Goal: Check status: Check status

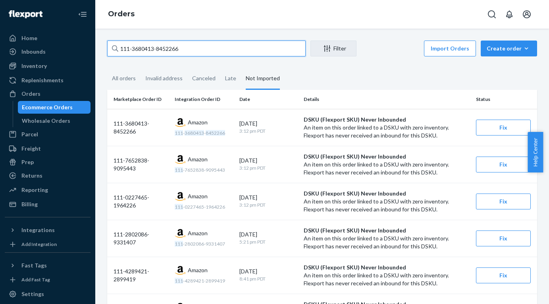
click at [186, 52] on input "111-3680413-8452266" at bounding box center [206, 48] width 199 height 16
paste input "[PHONE_NUMBER]"
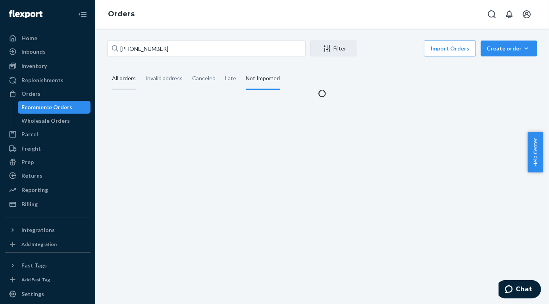
click at [122, 82] on div "All orders" at bounding box center [124, 79] width 24 height 22
click at [107, 68] on input "All orders" at bounding box center [107, 68] width 0 height 0
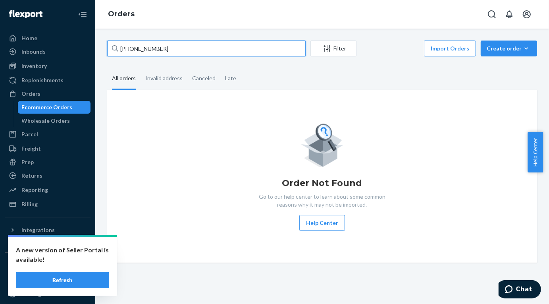
click at [176, 52] on input "[PHONE_NUMBER]" at bounding box center [206, 48] width 199 height 16
drag, startPoint x: 190, startPoint y: 49, endPoint x: 98, endPoint y: 48, distance: 92.1
click at [98, 48] on div "[PHONE_NUMBER] Filter Import Orders Create order Ecommerce order Removal order …" at bounding box center [322, 166] width 454 height 275
drag, startPoint x: 167, startPoint y: 50, endPoint x: 118, endPoint y: 43, distance: 49.3
click at [118, 43] on input "[PHONE_NUMBER]" at bounding box center [206, 48] width 199 height 16
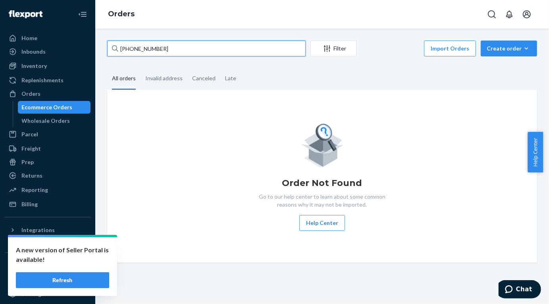
paste input "[PHONE_NUMBER]"
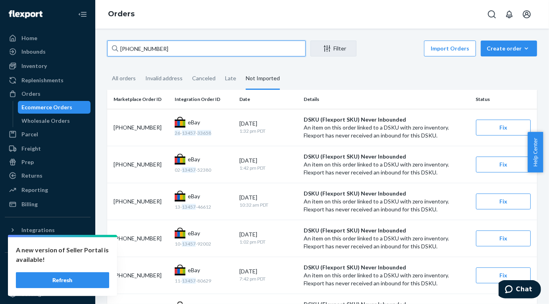
drag, startPoint x: 191, startPoint y: 48, endPoint x: 118, endPoint y: 46, distance: 73.1
click at [118, 46] on div "[PHONE_NUMBER]" at bounding box center [206, 48] width 199 height 16
paste input "[PHONE_NUMBER]"
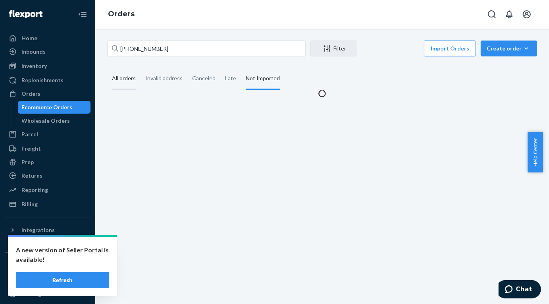
click at [129, 83] on div "All orders" at bounding box center [124, 79] width 24 height 22
click at [107, 68] on input "All orders" at bounding box center [107, 68] width 0 height 0
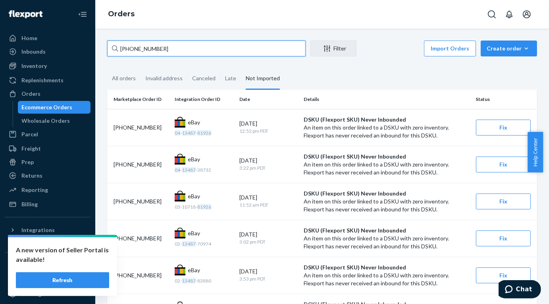
drag, startPoint x: 185, startPoint y: 53, endPoint x: 119, endPoint y: 48, distance: 66.0
click at [119, 48] on input "[PHONE_NUMBER]" at bounding box center [206, 48] width 199 height 16
paste input "[PHONE_NUMBER]"
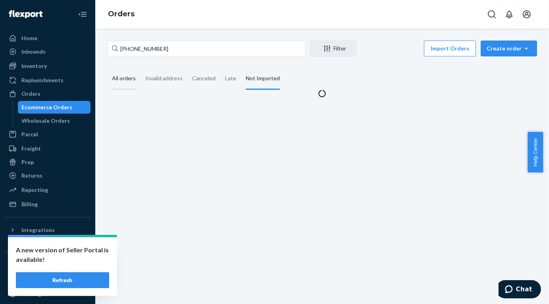
click at [126, 79] on div "All orders" at bounding box center [124, 79] width 24 height 22
click at [107, 68] on input "All orders" at bounding box center [107, 68] width 0 height 0
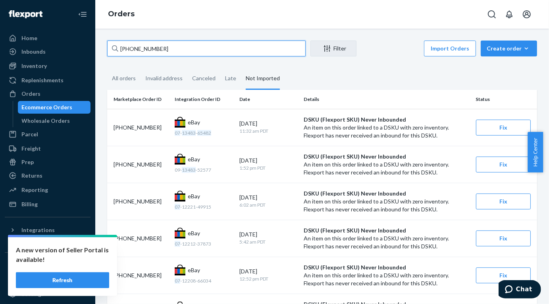
drag, startPoint x: 185, startPoint y: 52, endPoint x: 118, endPoint y: 50, distance: 66.3
click at [118, 50] on input "[PHONE_NUMBER]" at bounding box center [206, 48] width 199 height 16
paste input "[PHONE_NUMBER]"
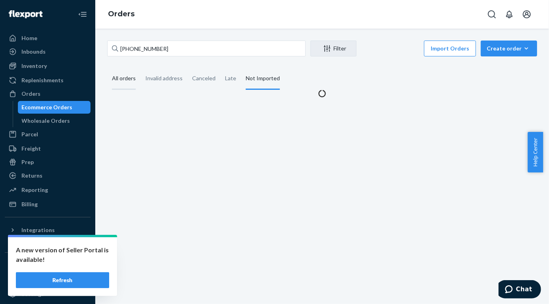
click at [123, 79] on div "All orders" at bounding box center [124, 79] width 24 height 22
click at [107, 68] on input "All orders" at bounding box center [107, 68] width 0 height 0
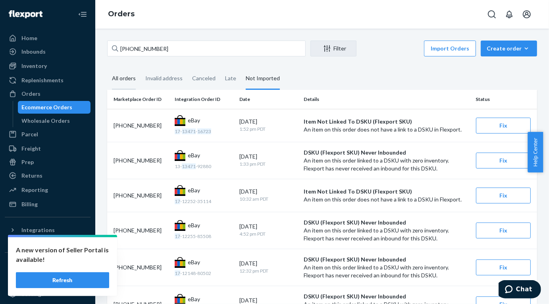
click at [134, 80] on div "All orders" at bounding box center [124, 79] width 24 height 22
click at [107, 68] on input "All orders" at bounding box center [107, 68] width 0 height 0
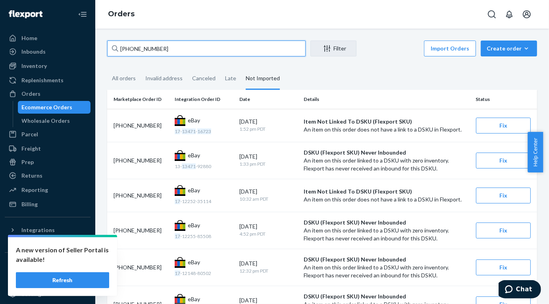
drag, startPoint x: 181, startPoint y: 45, endPoint x: 120, endPoint y: 40, distance: 60.6
click at [120, 40] on div "[PHONE_NUMBER] Filter Import Orders Create order Ecommerce order Removal order …" at bounding box center [322, 166] width 454 height 275
paste input "[PHONE_NUMBER]"
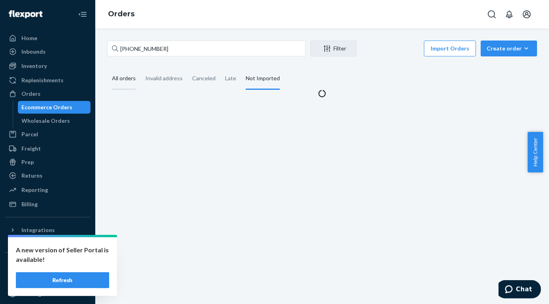
click at [125, 75] on div "All orders" at bounding box center [124, 79] width 24 height 22
click at [107, 68] on input "All orders" at bounding box center [107, 68] width 0 height 0
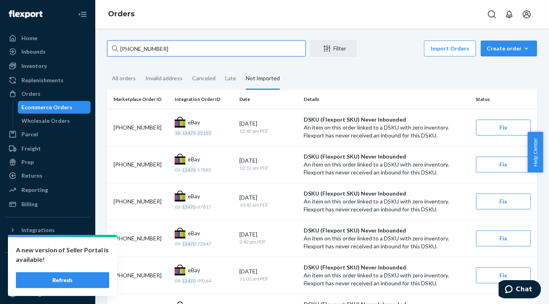
drag, startPoint x: 174, startPoint y: 51, endPoint x: 117, endPoint y: 44, distance: 57.5
click at [119, 45] on input "[PHONE_NUMBER]" at bounding box center [206, 48] width 199 height 16
paste input "[PHONE_NUMBER]"
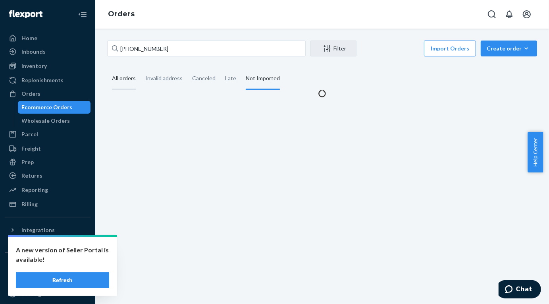
click at [123, 73] on div "All orders" at bounding box center [124, 79] width 24 height 22
click at [107, 68] on input "All orders" at bounding box center [107, 68] width 0 height 0
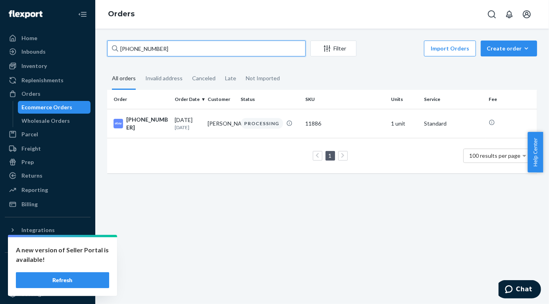
drag, startPoint x: 177, startPoint y: 50, endPoint x: 120, endPoint y: 46, distance: 56.9
click at [120, 46] on input "[PHONE_NUMBER]" at bounding box center [206, 48] width 199 height 16
paste input "80-4402"
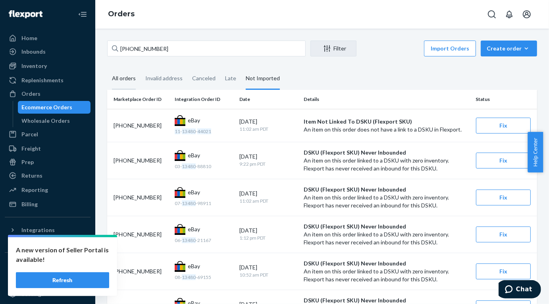
click at [121, 79] on div "All orders" at bounding box center [124, 79] width 24 height 22
click at [107, 68] on input "All orders" at bounding box center [107, 68] width 0 height 0
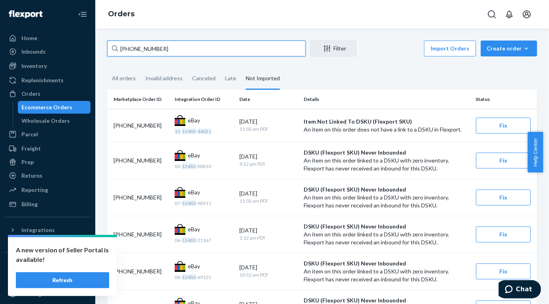
drag, startPoint x: 174, startPoint y: 51, endPoint x: 120, endPoint y: 52, distance: 54.0
click at [120, 52] on input "[PHONE_NUMBER]" at bounding box center [206, 48] width 199 height 16
paste input "[PHONE_NUMBER]"
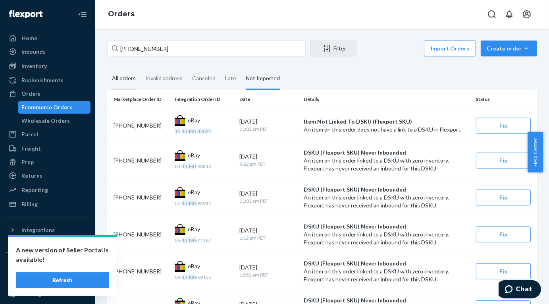
click at [124, 75] on div "All orders" at bounding box center [124, 79] width 24 height 22
click at [107, 68] on input "All orders" at bounding box center [107, 68] width 0 height 0
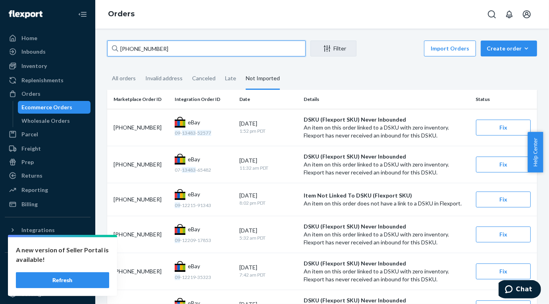
drag, startPoint x: 170, startPoint y: 50, endPoint x: 119, endPoint y: 50, distance: 51.2
click at [119, 50] on input "[PHONE_NUMBER]" at bounding box center [206, 48] width 199 height 16
paste input "[PHONE_NUMBER]"
type input "[PHONE_NUMBER]"
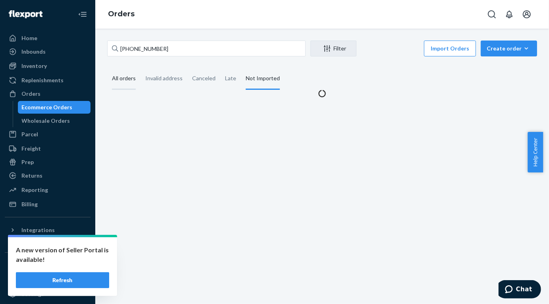
click at [123, 75] on div "All orders" at bounding box center [124, 79] width 24 height 22
click at [107, 68] on input "All orders" at bounding box center [107, 68] width 0 height 0
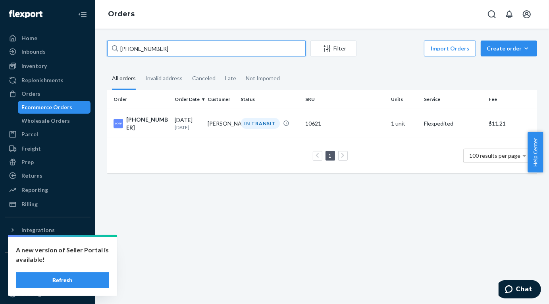
drag, startPoint x: 179, startPoint y: 50, endPoint x: 120, endPoint y: 41, distance: 59.8
click at [120, 41] on input "[PHONE_NUMBER]" at bounding box center [206, 48] width 199 height 16
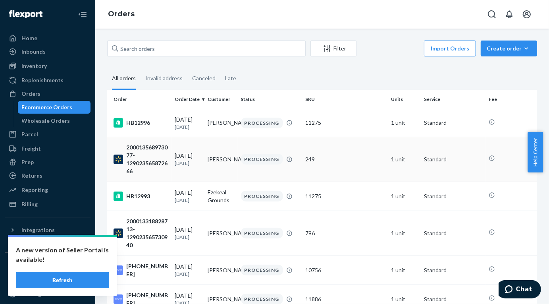
click at [145, 164] on div "200013568973077-129023565872666" at bounding box center [141, 159] width 55 height 32
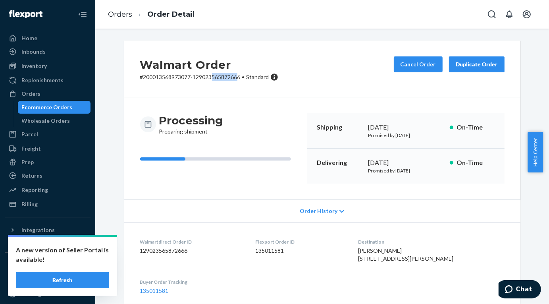
drag, startPoint x: 237, startPoint y: 77, endPoint x: 208, endPoint y: 78, distance: 28.2
click at [208, 78] on p "# 200013568973077-129023565872666 • Standard" at bounding box center [209, 77] width 138 height 8
drag, startPoint x: 208, startPoint y: 78, endPoint x: 238, endPoint y: 77, distance: 29.4
click at [238, 77] on p "# 200013568973077-129023565872666 • Standard" at bounding box center [209, 77] width 138 height 8
click at [179, 74] on p "# 200013568973077-129023565872666 • Standard" at bounding box center [209, 77] width 138 height 8
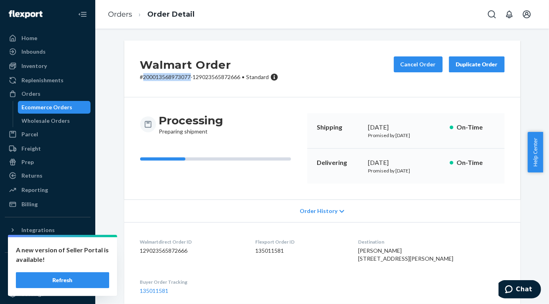
click at [179, 74] on p "# 200013568973077-129023565872666 • Standard" at bounding box center [209, 77] width 138 height 8
copy p "200013568973077"
click at [120, 12] on link "Orders" at bounding box center [120, 14] width 24 height 9
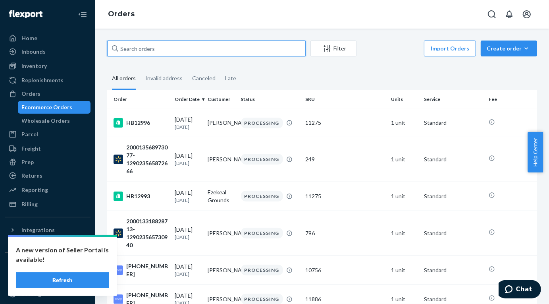
click at [170, 50] on input "text" at bounding box center [206, 48] width 199 height 16
paste input "[PHONE_NUMBER]"
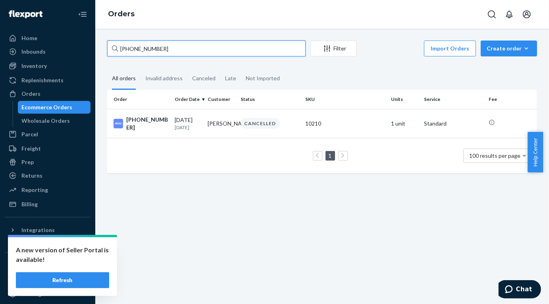
drag, startPoint x: 172, startPoint y: 51, endPoint x: 114, endPoint y: 42, distance: 59.0
click at [114, 42] on div "[PHONE_NUMBER]" at bounding box center [206, 48] width 199 height 16
paste input "[PHONE_NUMBER]"
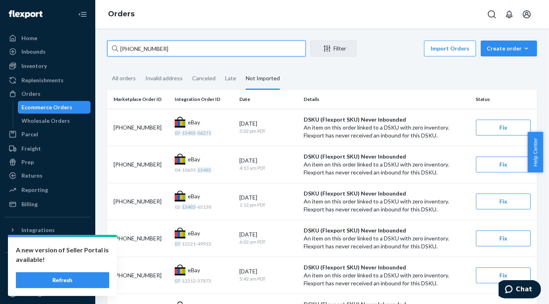
drag, startPoint x: 172, startPoint y: 52, endPoint x: 121, endPoint y: 47, distance: 51.9
click at [121, 47] on input "[PHONE_NUMBER]" at bounding box center [206, 48] width 199 height 16
paste input "[PHONE_NUMBER]"
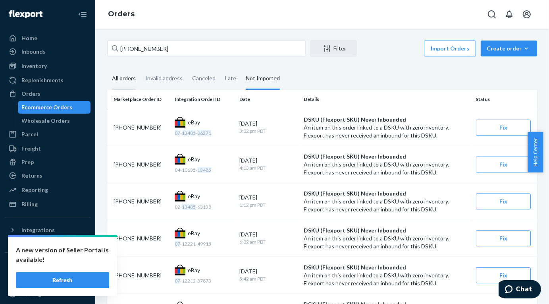
click at [122, 81] on div "All orders" at bounding box center [124, 79] width 24 height 22
click at [107, 68] on input "All orders" at bounding box center [107, 68] width 0 height 0
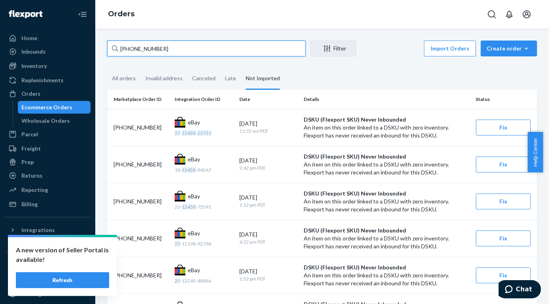
drag, startPoint x: 172, startPoint y: 48, endPoint x: 120, endPoint y: 47, distance: 51.6
click at [120, 47] on input "[PHONE_NUMBER]" at bounding box center [206, 48] width 199 height 16
paste input "[PHONE_NUMBER]"
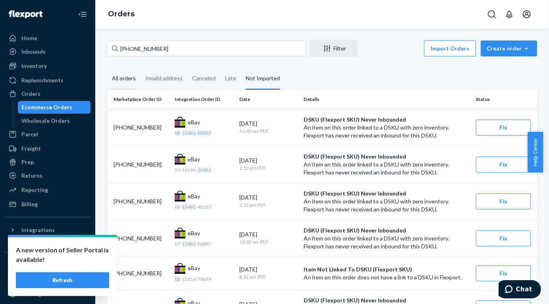
click at [119, 77] on div "All orders" at bounding box center [124, 79] width 24 height 22
click at [107, 68] on input "All orders" at bounding box center [107, 68] width 0 height 0
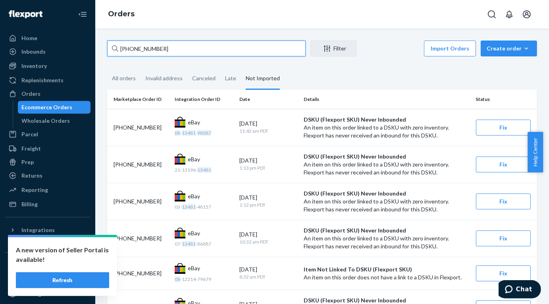
drag, startPoint x: 172, startPoint y: 53, endPoint x: 118, endPoint y: 48, distance: 54.7
click at [118, 48] on div "[PHONE_NUMBER]" at bounding box center [206, 48] width 199 height 16
paste input "[PHONE_NUMBER]"
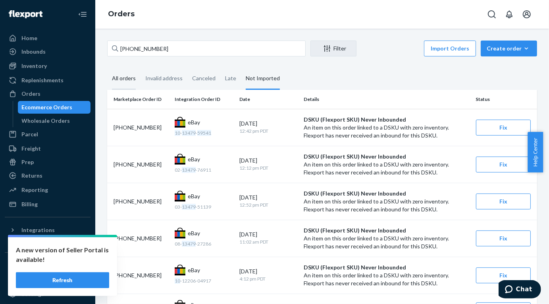
click at [118, 71] on div "All orders" at bounding box center [124, 79] width 24 height 22
click at [107, 68] on input "All orders" at bounding box center [107, 68] width 0 height 0
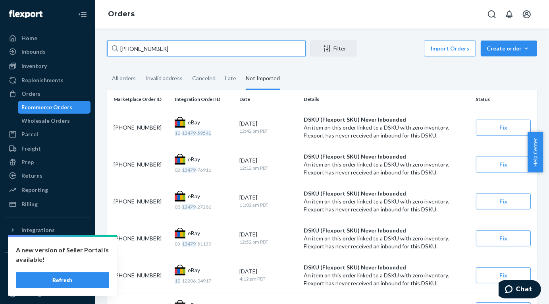
drag, startPoint x: 169, startPoint y: 50, endPoint x: 118, endPoint y: 48, distance: 50.8
click at [118, 48] on input "[PHONE_NUMBER]" at bounding box center [206, 48] width 199 height 16
paste input "[PHONE_NUMBER]"
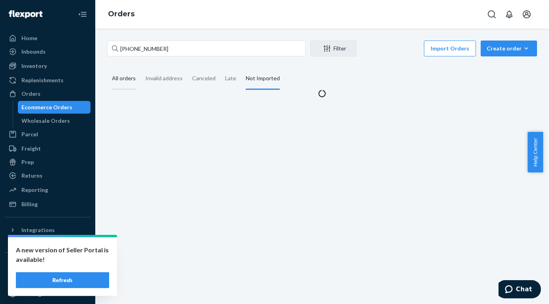
click at [119, 75] on div "All orders" at bounding box center [124, 79] width 24 height 22
click at [107, 68] on input "All orders" at bounding box center [107, 68] width 0 height 0
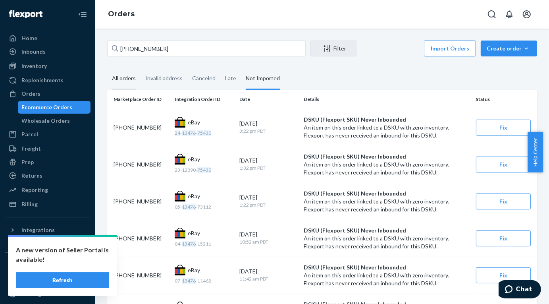
click at [117, 81] on div "All orders" at bounding box center [124, 79] width 24 height 22
click at [107, 68] on input "All orders" at bounding box center [107, 68] width 0 height 0
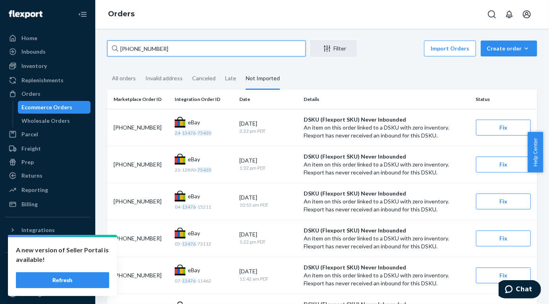
drag, startPoint x: 166, startPoint y: 46, endPoint x: 120, endPoint y: 44, distance: 46.5
click at [120, 44] on input "[PHONE_NUMBER]" at bounding box center [206, 48] width 199 height 16
paste input "00013550114607"
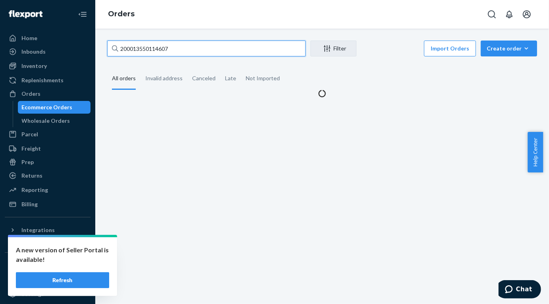
type input "200013550114607"
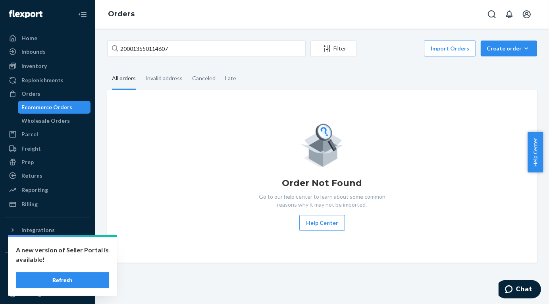
click at [132, 79] on div "All orders" at bounding box center [124, 79] width 24 height 22
click at [107, 68] on input "All orders" at bounding box center [107, 68] width 0 height 0
drag, startPoint x: 184, startPoint y: 46, endPoint x: 116, endPoint y: 42, distance: 68.4
click at [116, 42] on div "200013550114607" at bounding box center [206, 48] width 199 height 16
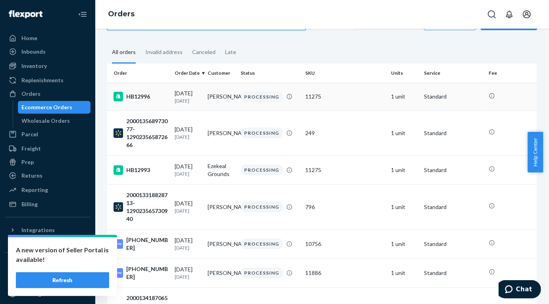
scroll to position [40, 0]
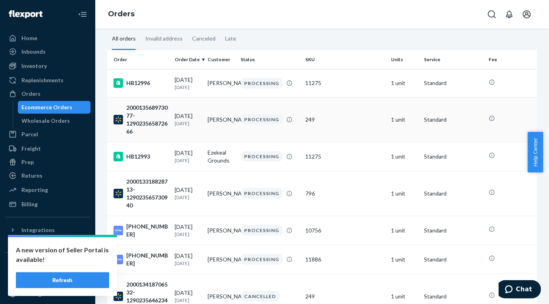
click at [148, 126] on div "200013568973077-129023565872666" at bounding box center [141, 120] width 55 height 32
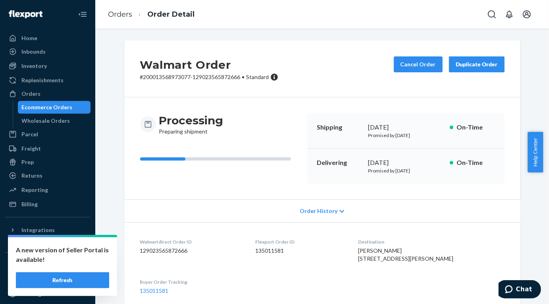
click at [173, 75] on p "# 200013568973077-129023565872666 • Standard" at bounding box center [209, 77] width 138 height 8
copy p "200013568973077"
click at [119, 15] on link "Orders" at bounding box center [120, 14] width 24 height 9
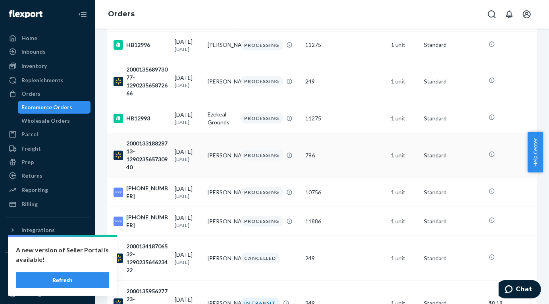
scroll to position [79, 0]
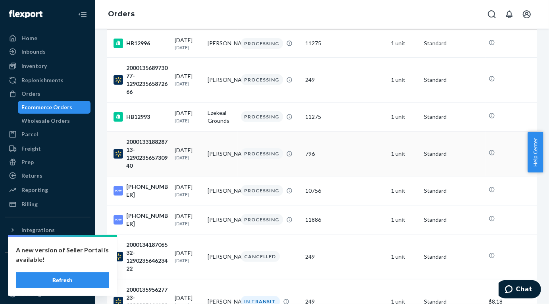
click at [152, 150] on div "200013318828713-129023565730940" at bounding box center [141, 154] width 55 height 32
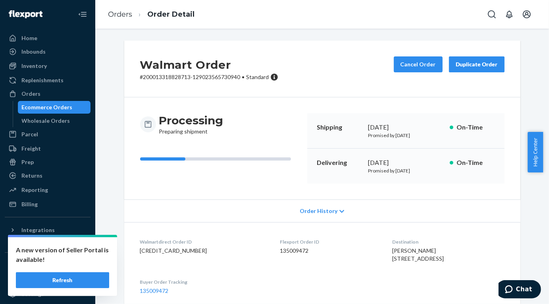
click at [174, 77] on p "# 200013318828713-129023565730940 • Standard" at bounding box center [209, 77] width 138 height 8
click at [173, 77] on p "# 200013318828713-129023565730940 • Standard" at bounding box center [209, 77] width 138 height 8
copy p "200013318828713"
